Goal: Task Accomplishment & Management: Use online tool/utility

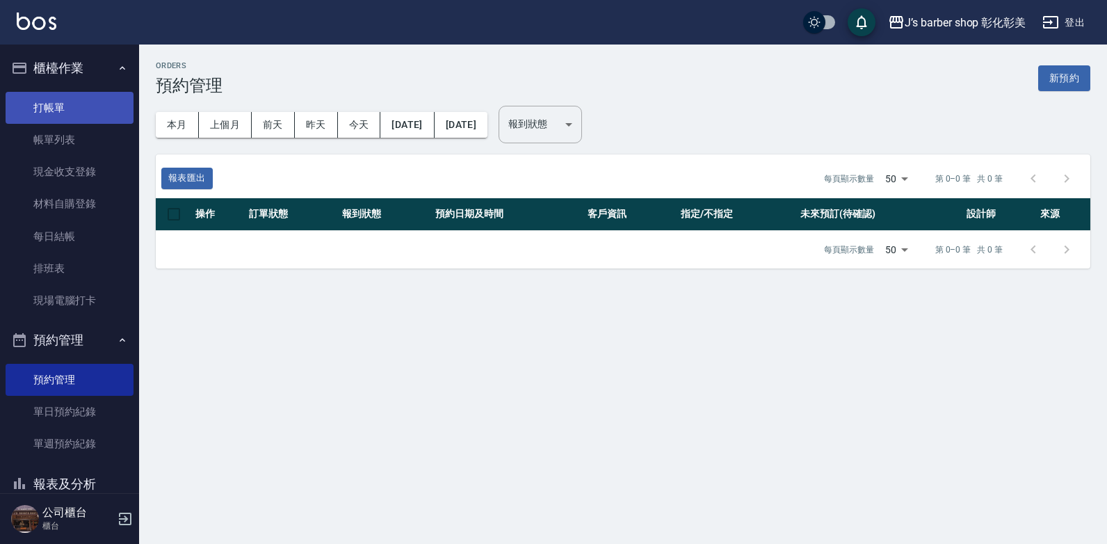
click at [111, 111] on link "打帳單" at bounding box center [70, 108] width 128 height 32
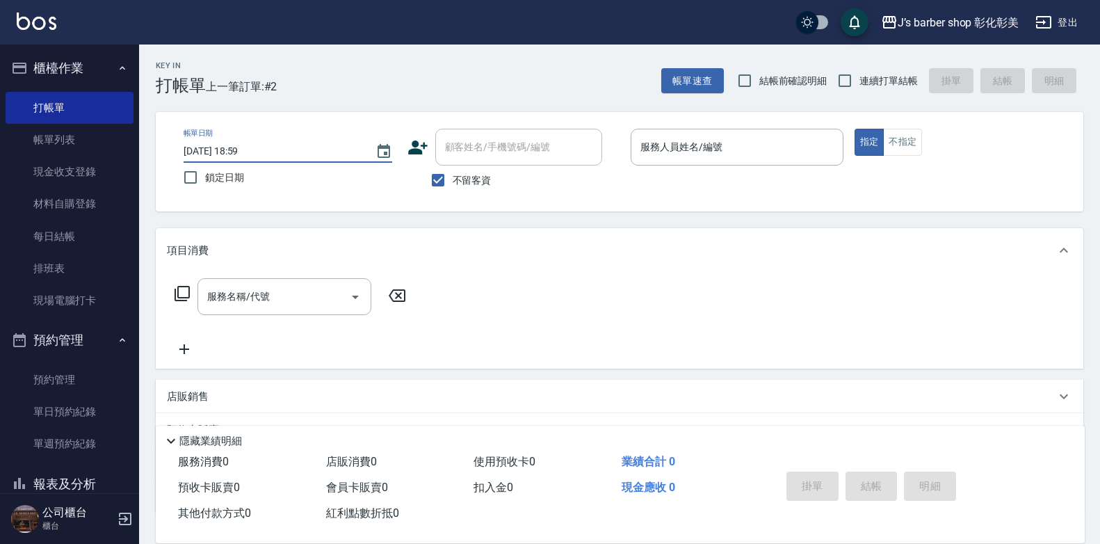
click at [254, 147] on input "[DATE] 18:59" at bounding box center [273, 151] width 178 height 23
type input "[DATE] 18:04"
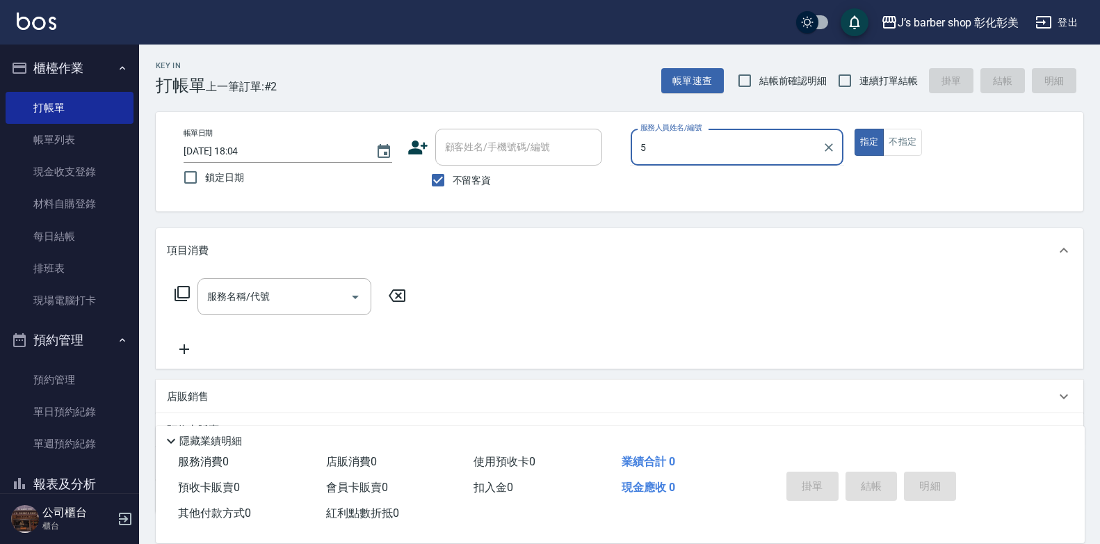
type input "5"
click at [257, 148] on input "[DATE] 18:04" at bounding box center [273, 151] width 178 height 23
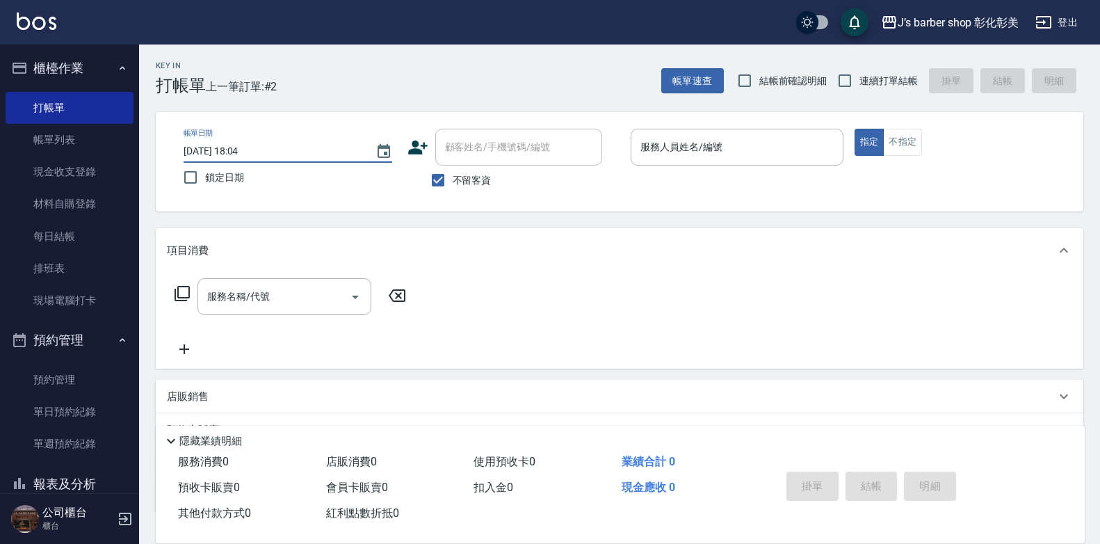
type input "[DATE] 18:45"
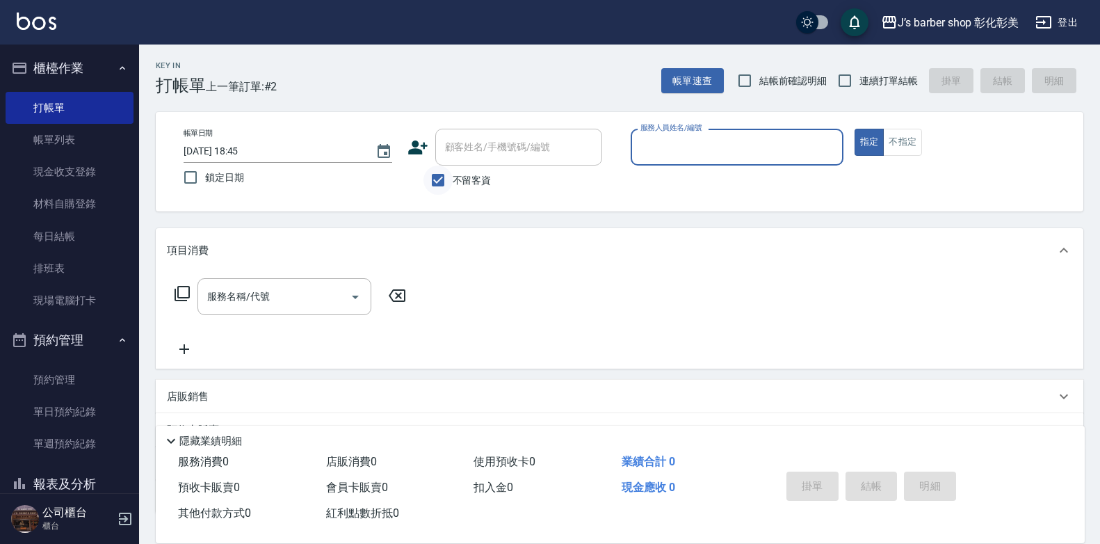
click at [439, 174] on input "不留客資" at bounding box center [437, 179] width 29 height 29
checkbox input "false"
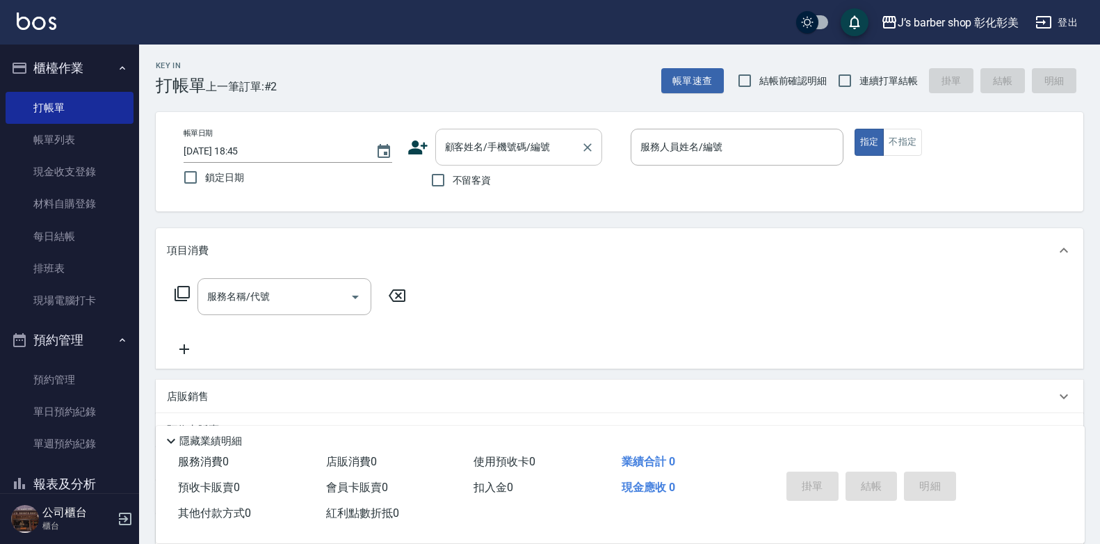
click at [463, 151] on input "顧客姓名/手機號碼/編號" at bounding box center [507, 147] width 133 height 24
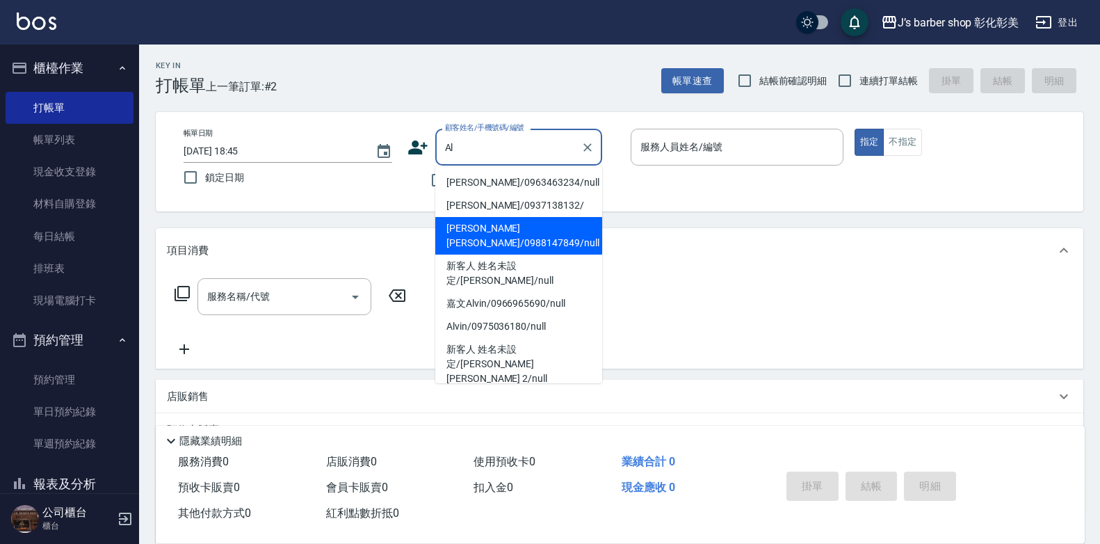
click at [510, 222] on li "[PERSON_NAME] [PERSON_NAME]/0988147849/null" at bounding box center [518, 236] width 167 height 38
click at [510, 222] on div "Key In 打帳單 上一筆訂單:#2 帳單速查 結帳前確認明細 連續打單結帳 掛單 結帳 明細 帳單日期 [DATE] 18:45 鎖定日期 顧客姓名/手機…" at bounding box center [619, 361] width 961 height 635
type input "[PERSON_NAME] [PERSON_NAME]/0988147849/null"
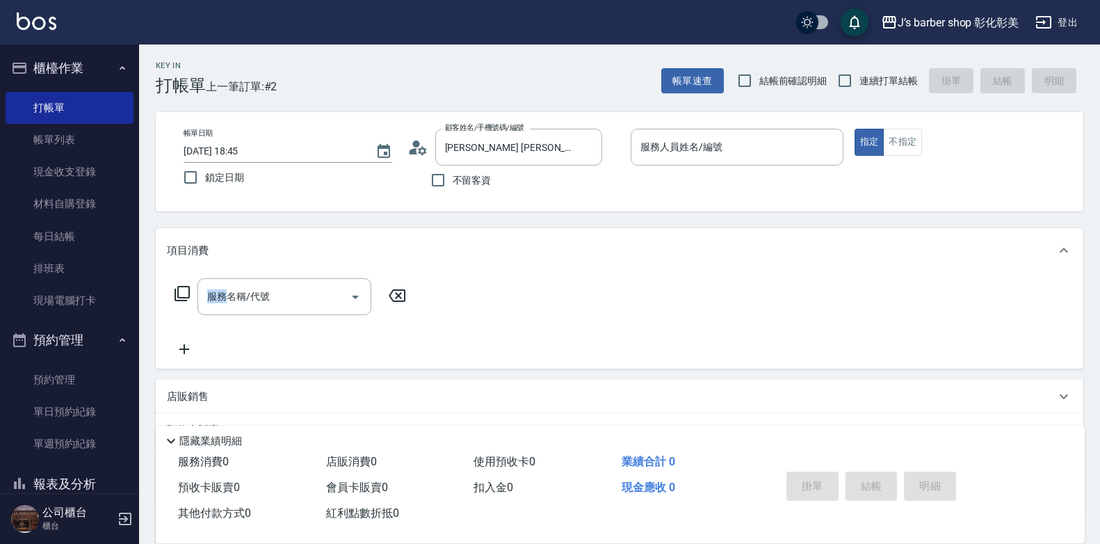
type input "LUNA(無代號)"
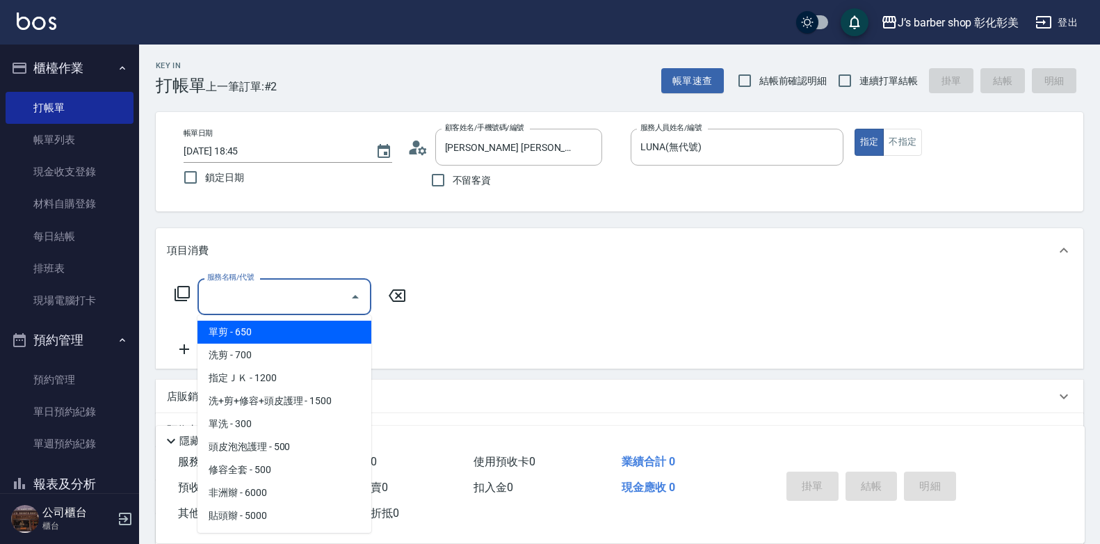
click at [282, 284] on input "服務名稱/代號" at bounding box center [274, 296] width 140 height 24
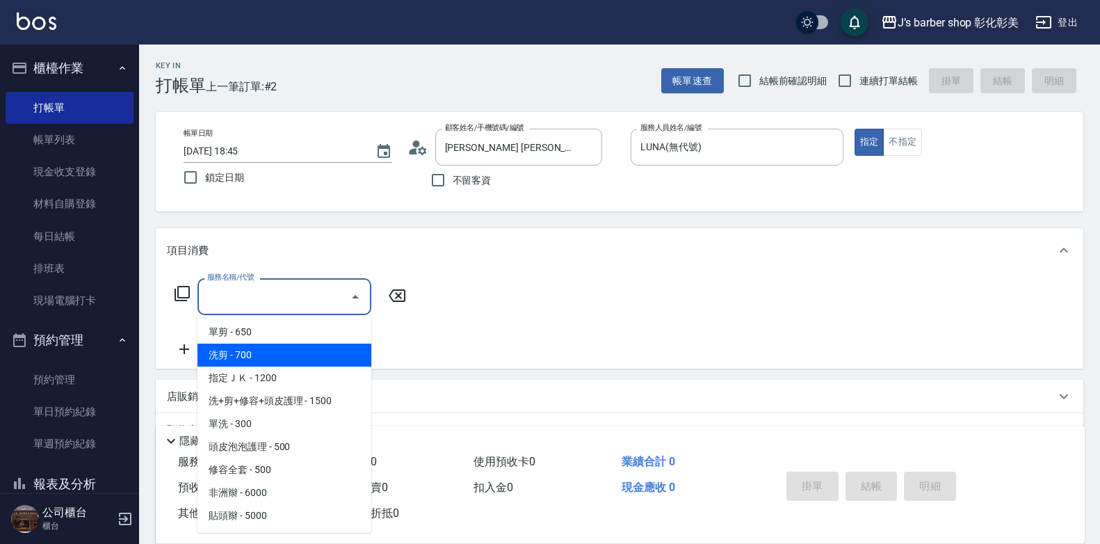
click at [283, 357] on span "洗剪 - 700" at bounding box center [284, 354] width 174 height 23
type input "洗剪(101)"
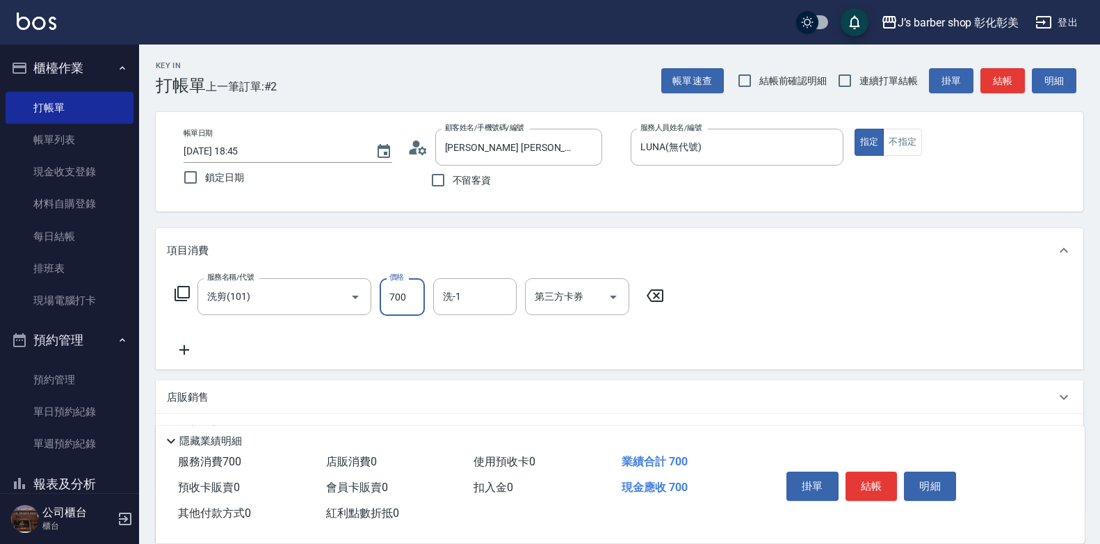
click at [390, 292] on input "700" at bounding box center [402, 297] width 45 height 38
type input "800"
click at [458, 297] on div "洗-1 洗-1" at bounding box center [474, 296] width 83 height 37
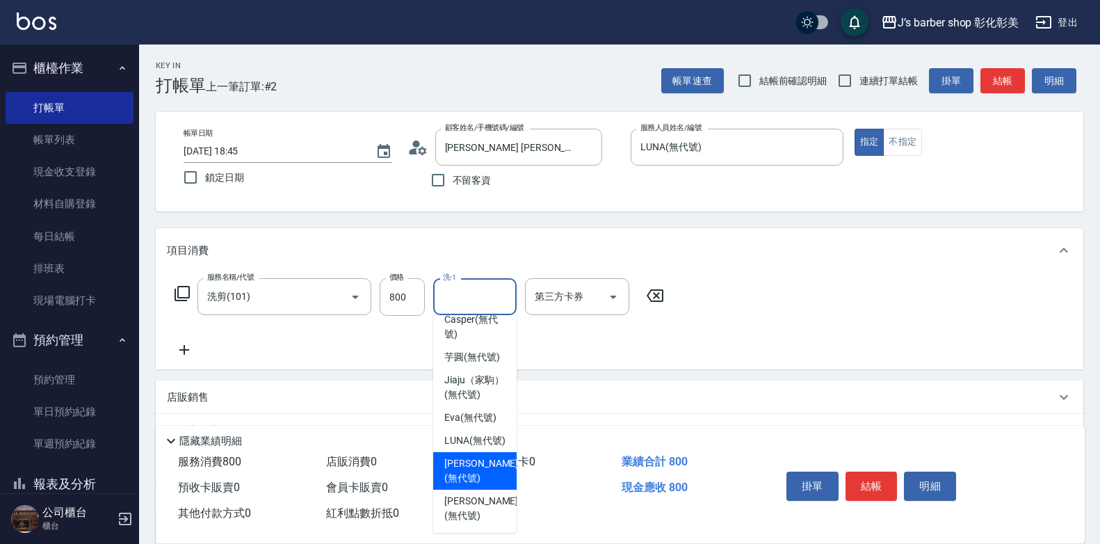
scroll to position [117, 0]
click at [468, 448] on span "LUNA (無代號)" at bounding box center [474, 440] width 61 height 15
type input "LUNA(無代號)"
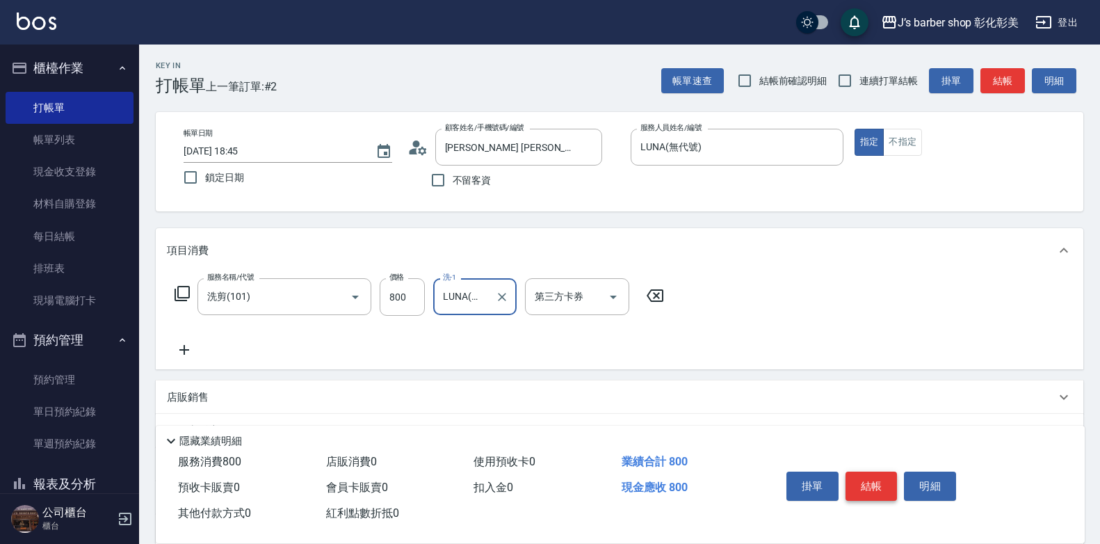
click at [860, 473] on button "結帳" at bounding box center [871, 485] width 52 height 29
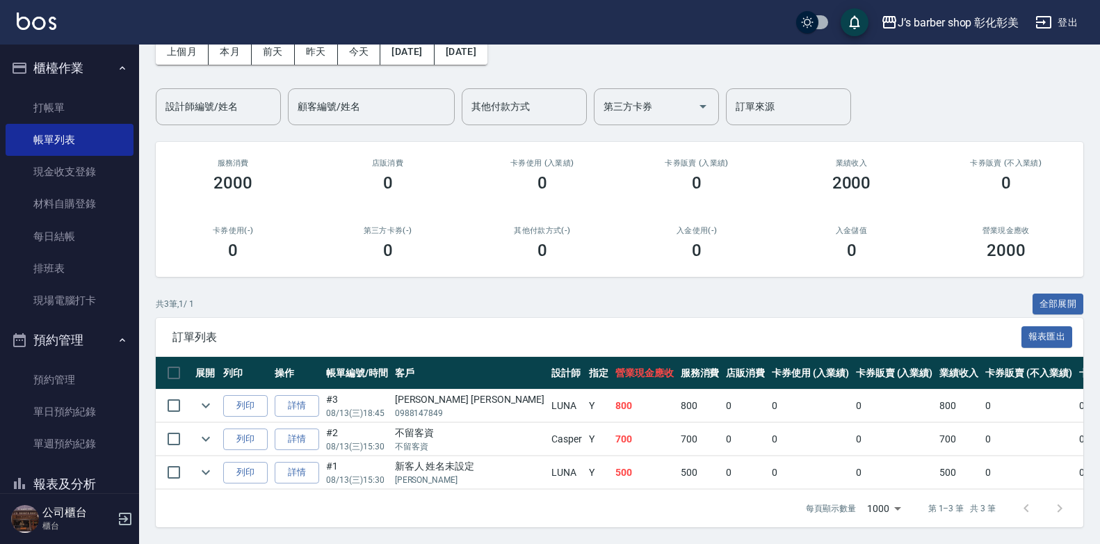
scroll to position [70, 0]
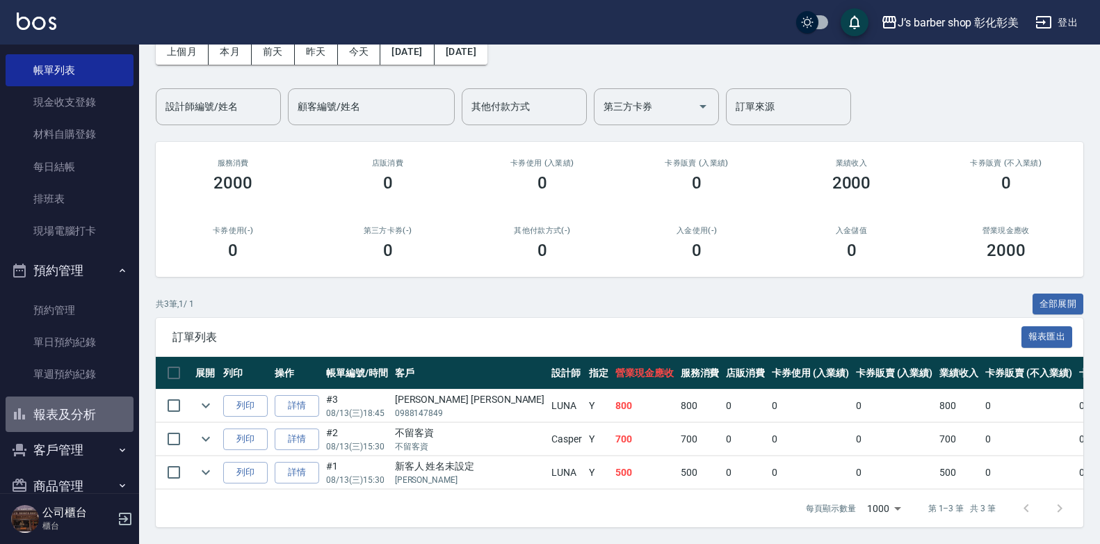
click at [79, 420] on button "報表及分析" at bounding box center [70, 414] width 128 height 36
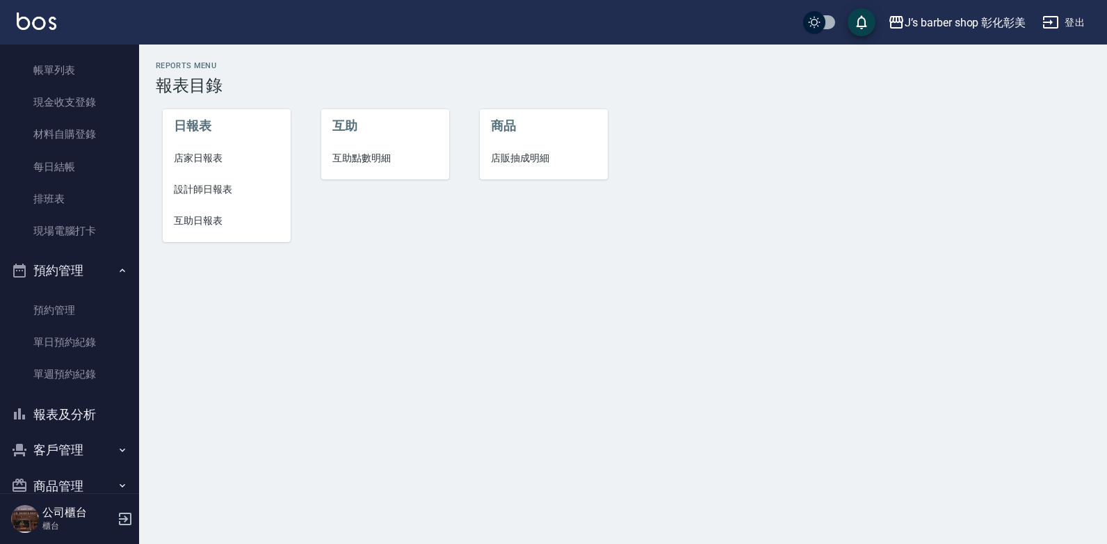
click at [358, 155] on span "互助點數明細" at bounding box center [385, 158] width 106 height 15
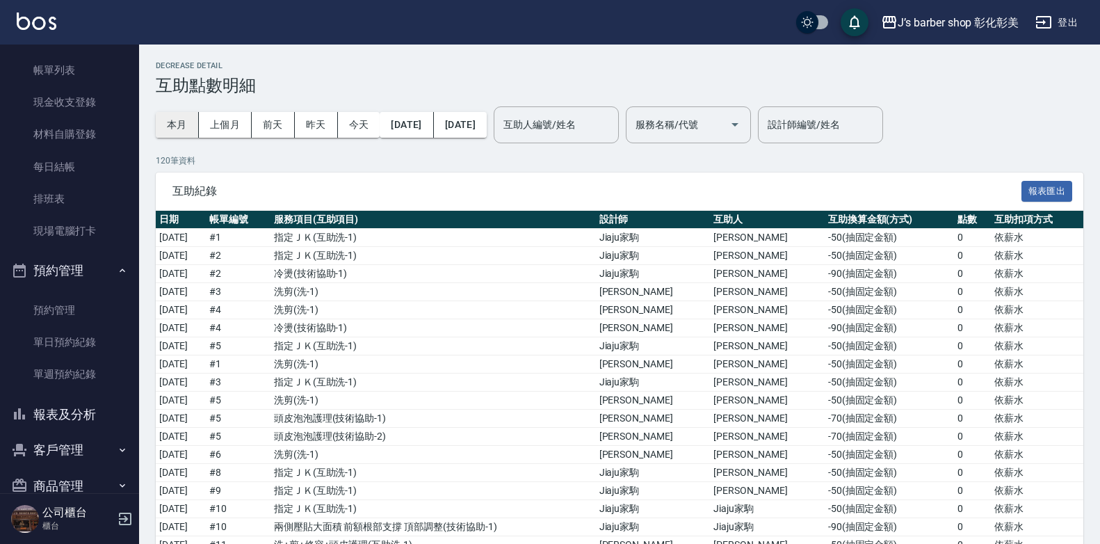
click at [161, 124] on button "本月" at bounding box center [177, 125] width 43 height 26
click at [554, 125] on div "互助人編號/姓名 互助人編號/姓名" at bounding box center [556, 124] width 125 height 37
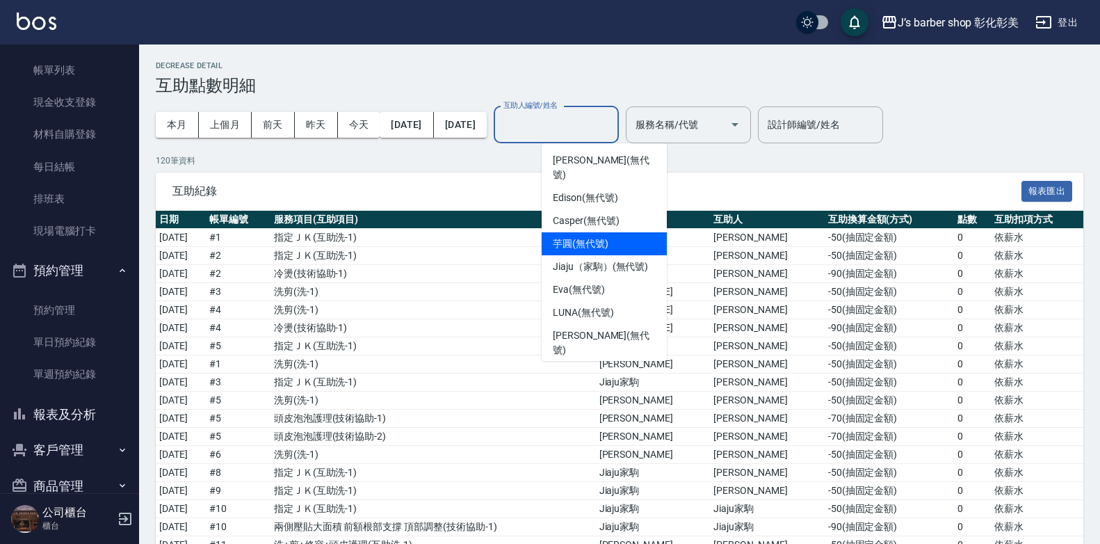
click at [564, 236] on span "芋圓 (無代號)" at bounding box center [581, 243] width 56 height 15
type input "芋圓(無代號)"
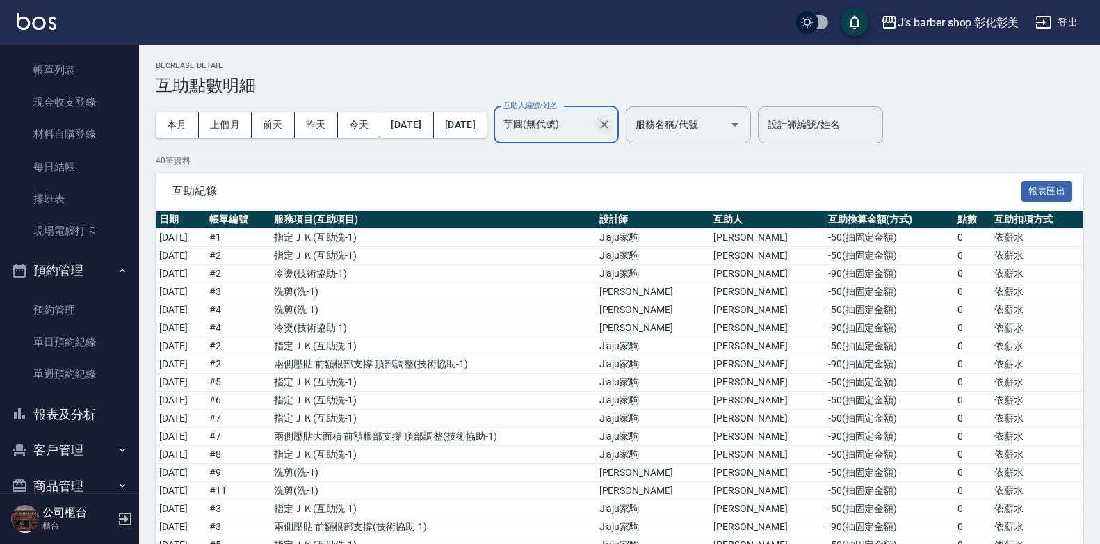
click at [611, 129] on icon "Clear" at bounding box center [604, 124] width 14 height 14
click at [592, 129] on input "互助人編號/姓名" at bounding box center [546, 125] width 92 height 24
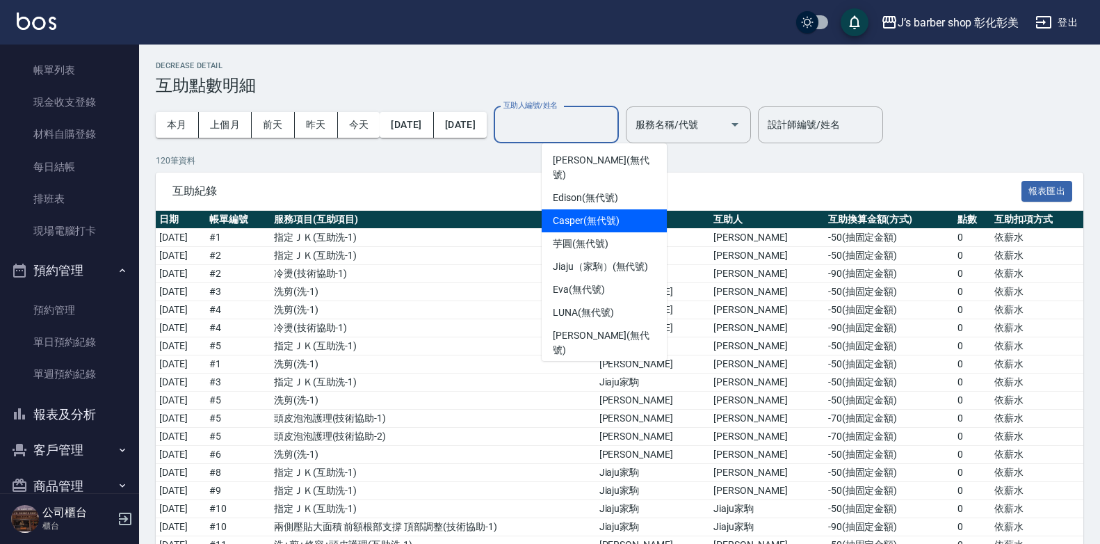
click at [553, 213] on span "Casper (無代號)" at bounding box center [586, 220] width 66 height 15
type input "Casper(無代號)"
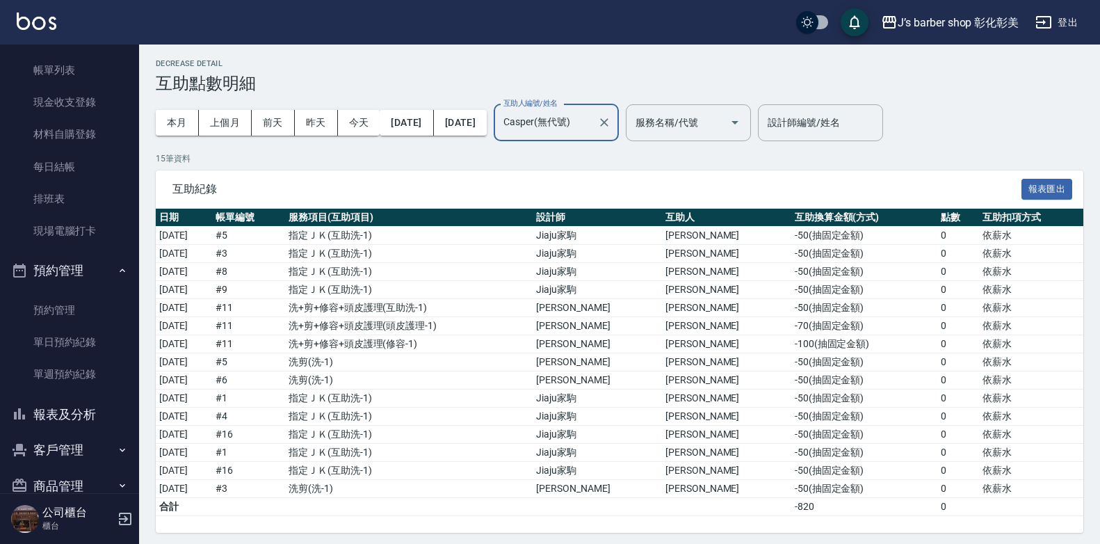
scroll to position [8, 0]
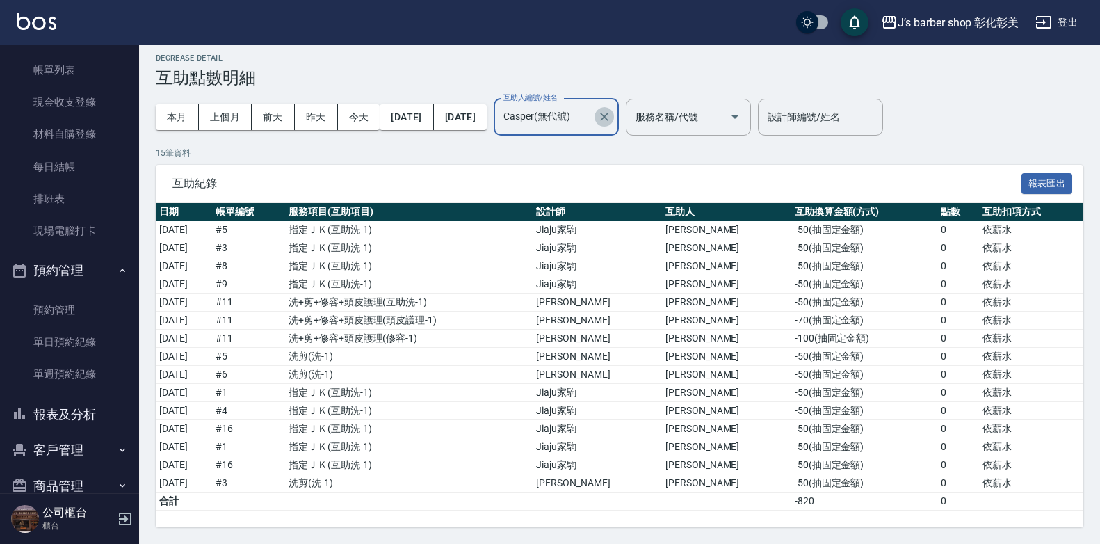
click at [611, 120] on icon "Clear" at bounding box center [604, 117] width 14 height 14
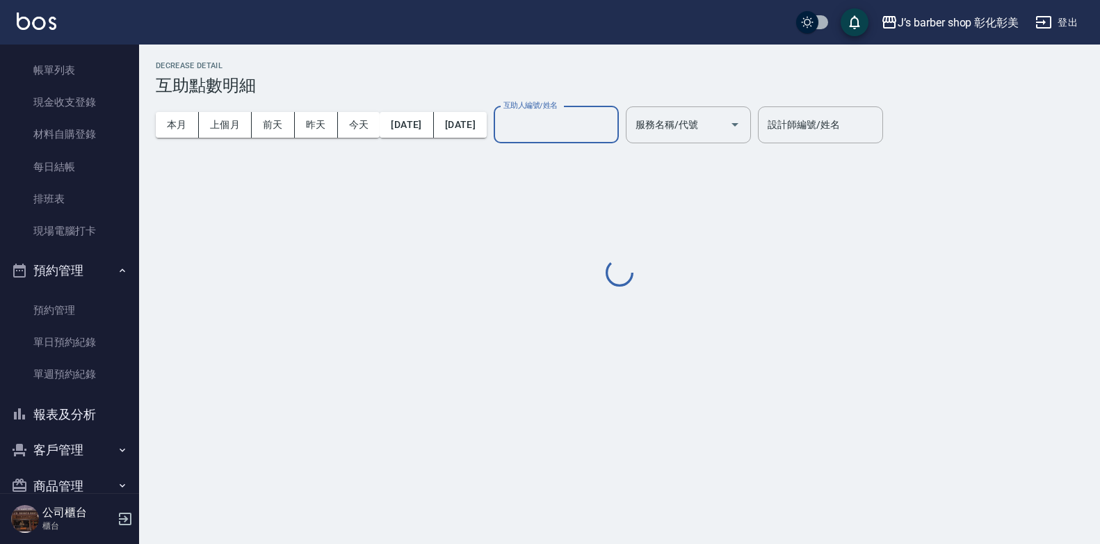
scroll to position [0, 0]
